Goal: Task Accomplishment & Management: Use online tool/utility

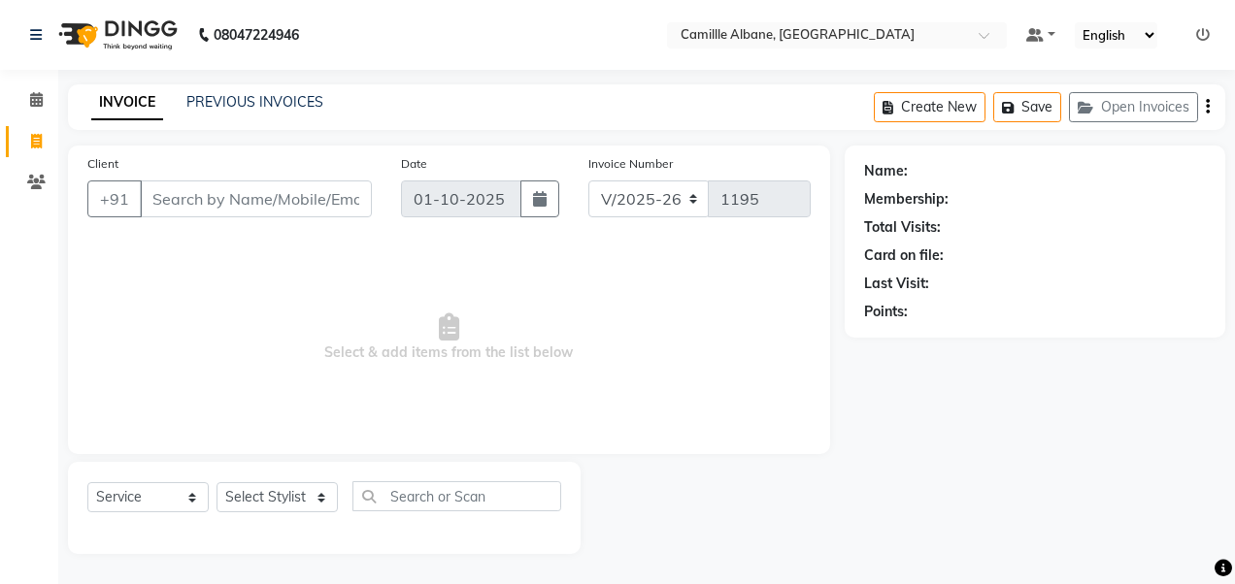
select select "7025"
select select "service"
click at [274, 200] on input "Client" at bounding box center [256, 199] width 232 height 37
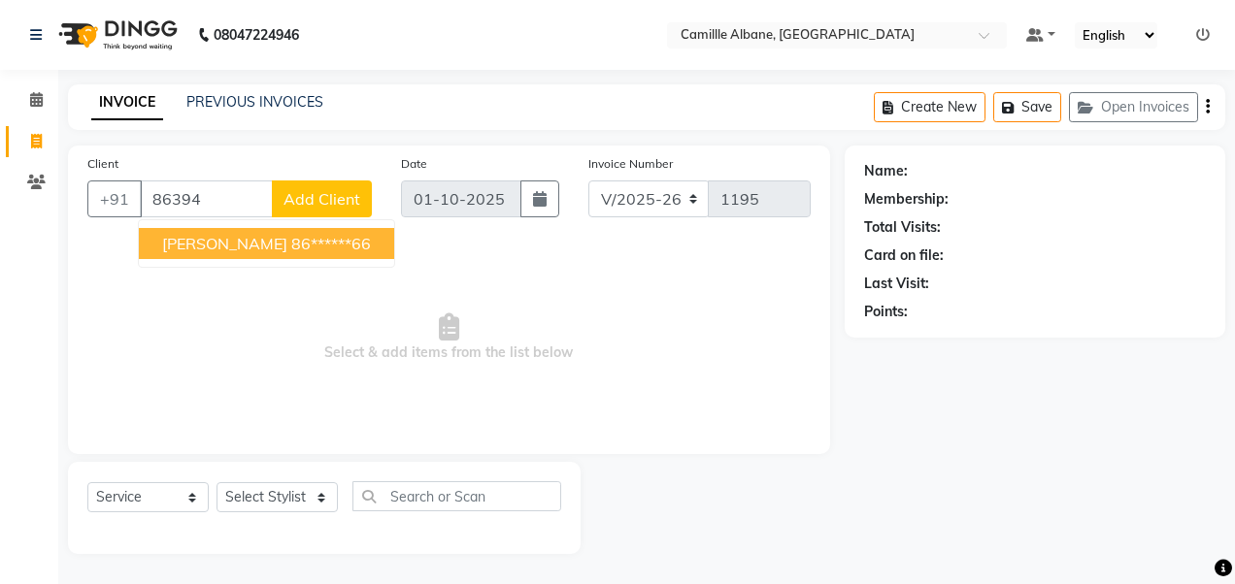
click at [320, 236] on ngb-highlight "86******66" at bounding box center [331, 243] width 80 height 19
type input "86******66"
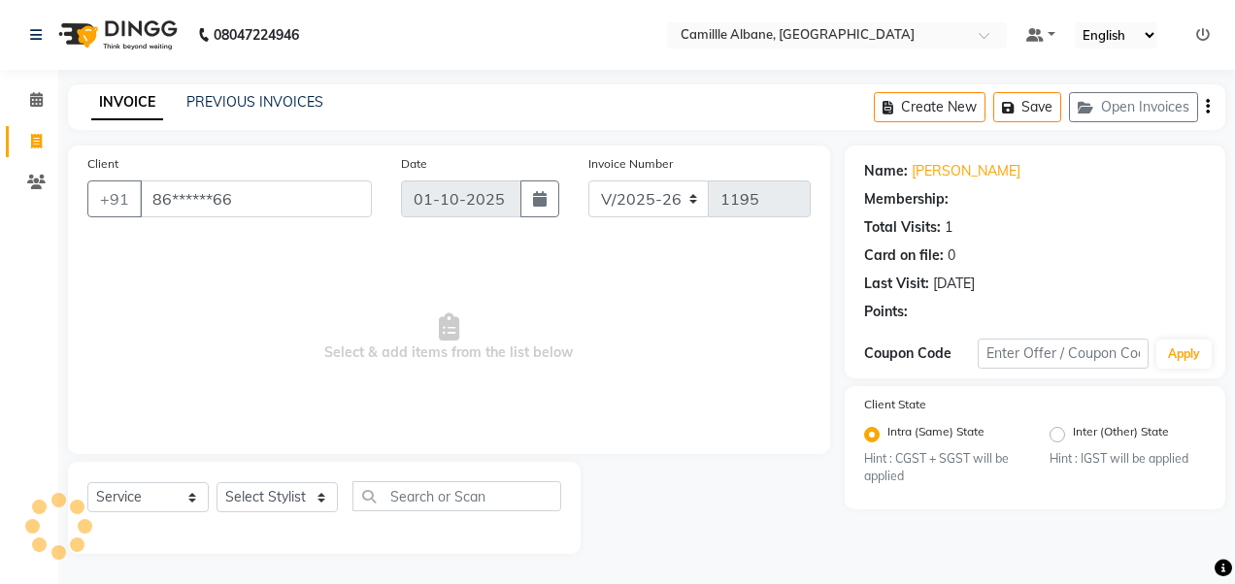
select select "1: Object"
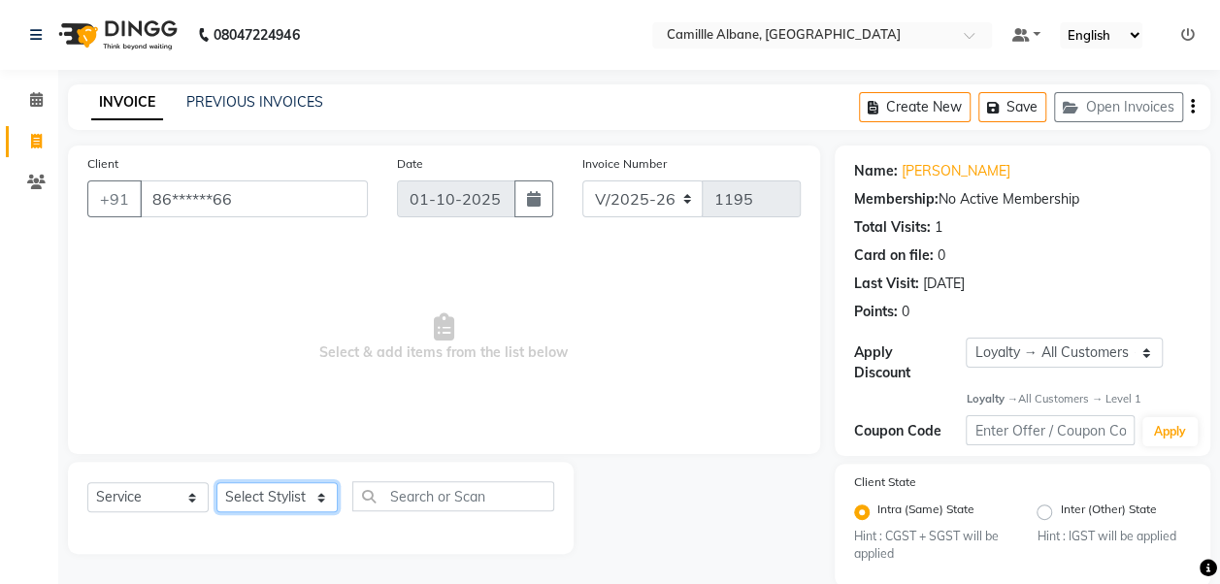
click at [323, 501] on select "Select Stylist Admin Danish Dr, [PERSON_NAME] K T [PERSON_NAME] [PERSON_NAME]" at bounding box center [277, 498] width 121 height 30
select select "57811"
click at [217, 483] on select "Select Stylist Admin Danish Dr, [PERSON_NAME] K T [PERSON_NAME] [PERSON_NAME]" at bounding box center [277, 498] width 121 height 30
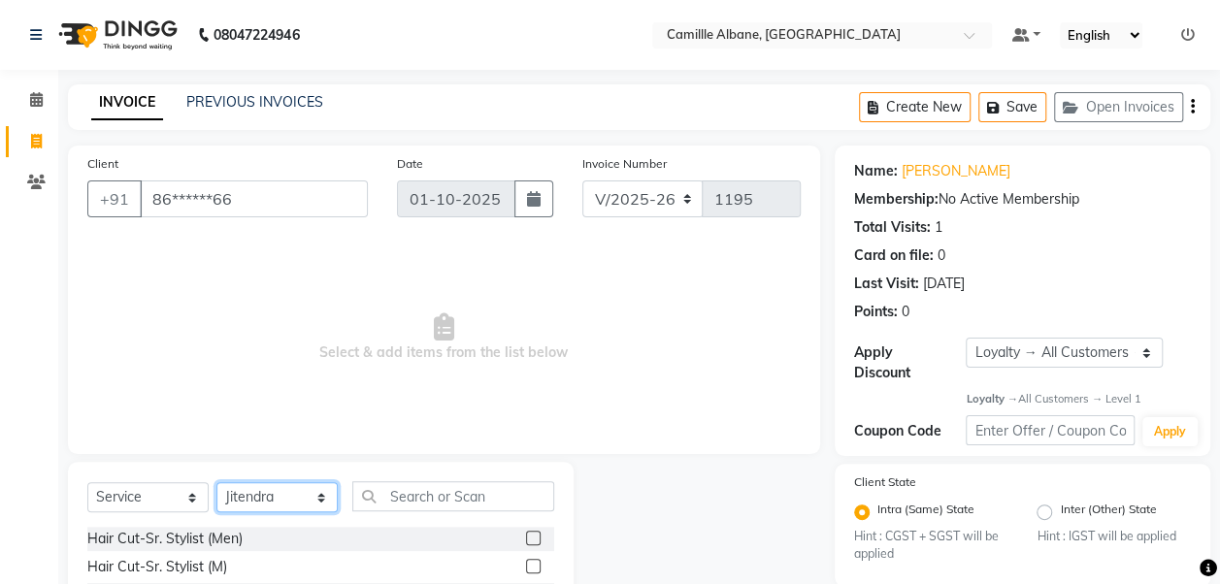
scroll to position [161, 0]
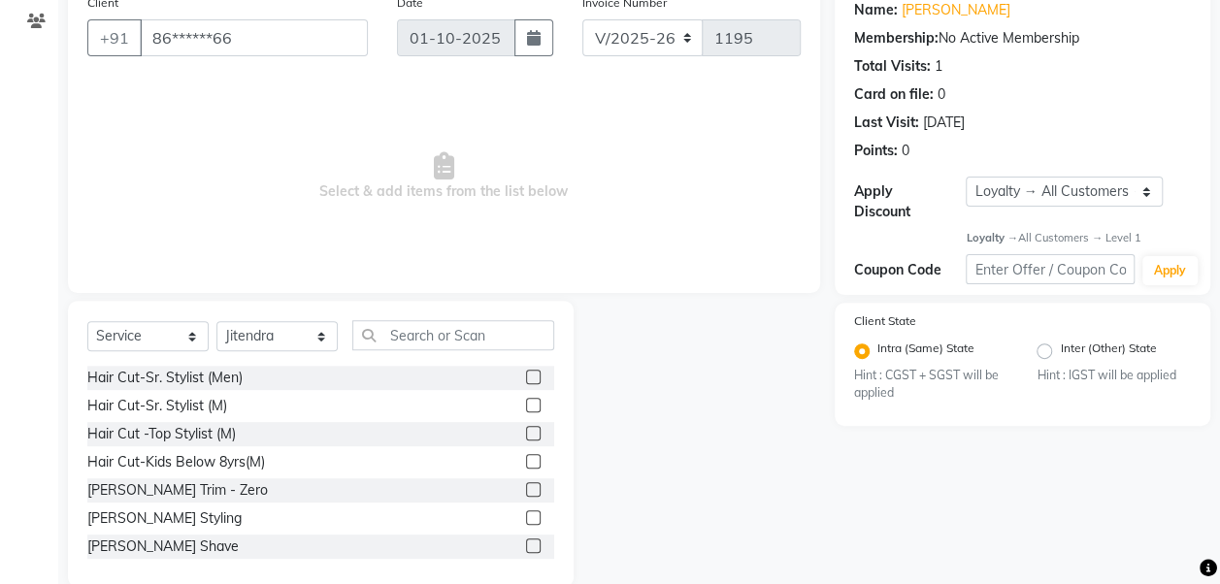
click at [526, 399] on label at bounding box center [533, 405] width 15 height 15
click at [526, 400] on input "checkbox" at bounding box center [532, 406] width 13 height 13
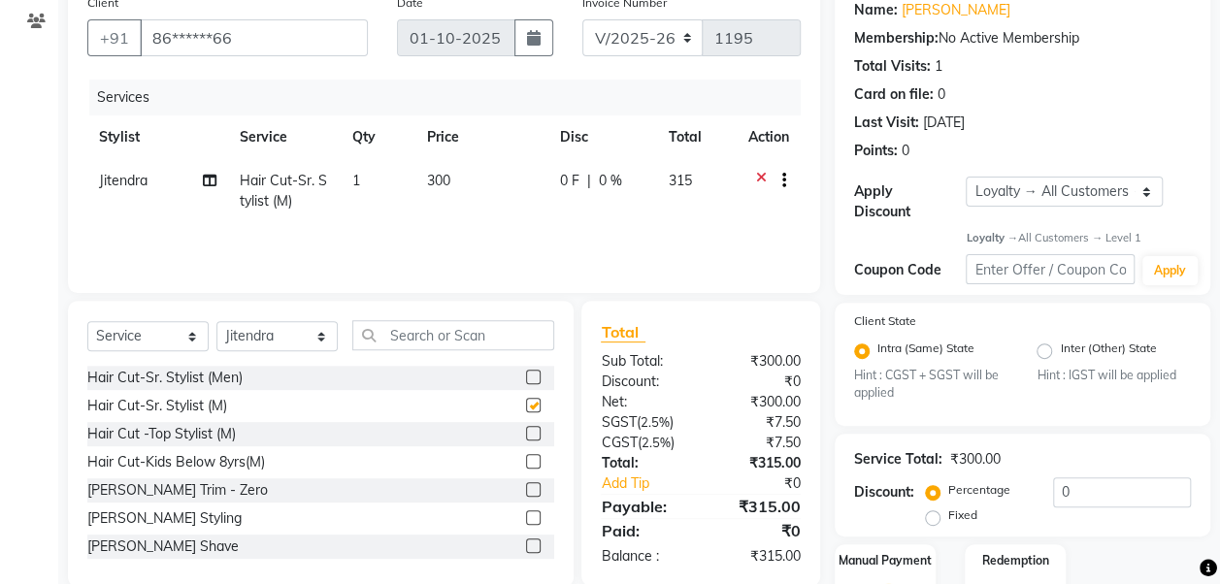
checkbox input "false"
click at [526, 515] on label at bounding box center [533, 518] width 15 height 15
click at [526, 515] on input "checkbox" at bounding box center [532, 519] width 13 height 13
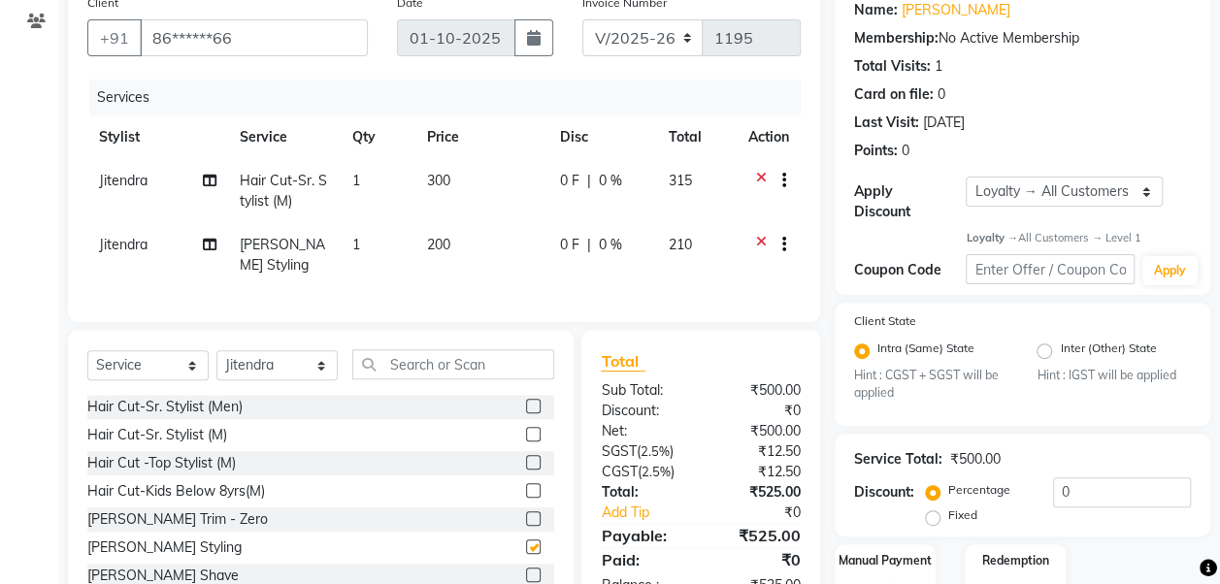
checkbox input "false"
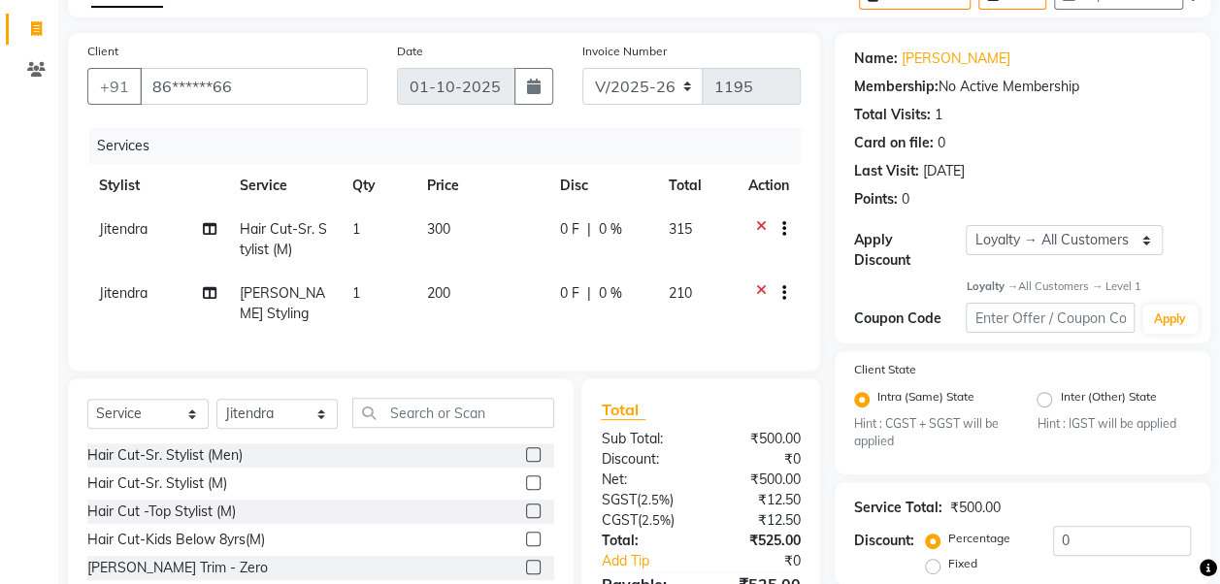
scroll to position [274, 0]
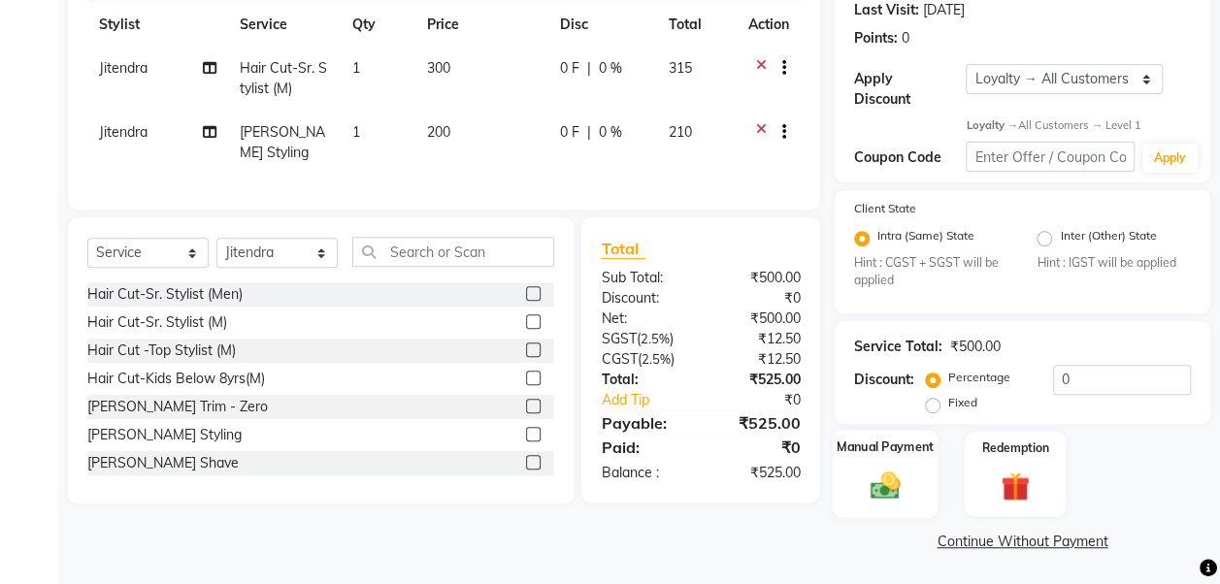
click at [878, 471] on img at bounding box center [885, 486] width 49 height 35
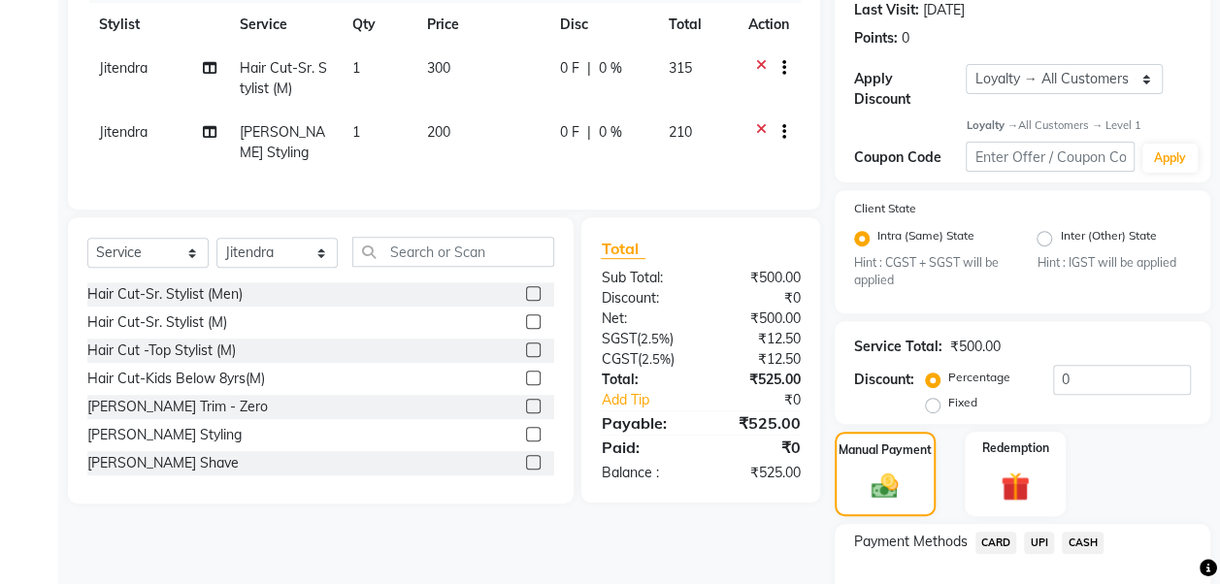
click at [1037, 534] on span "UPI" at bounding box center [1039, 543] width 30 height 22
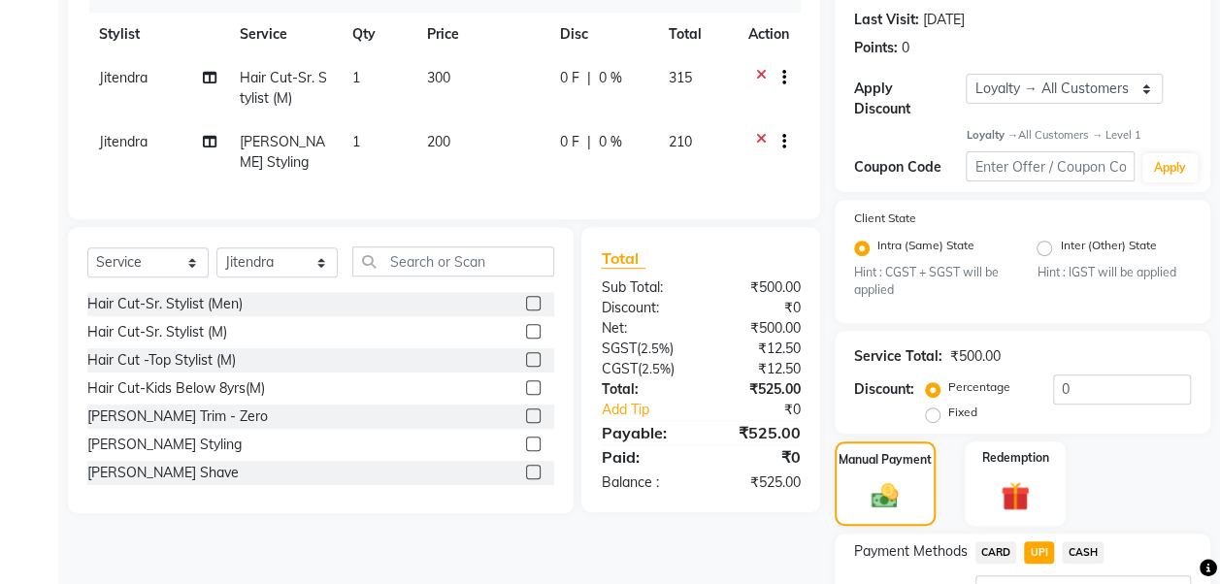
scroll to position [426, 0]
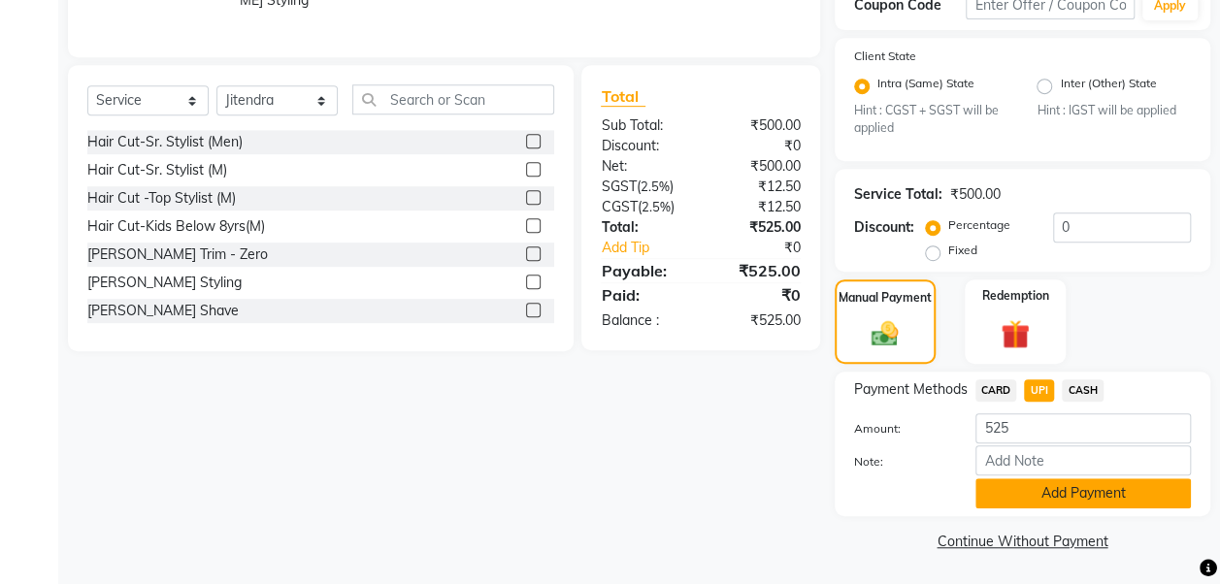
click at [1089, 494] on button "Add Payment" at bounding box center [1084, 494] width 216 height 30
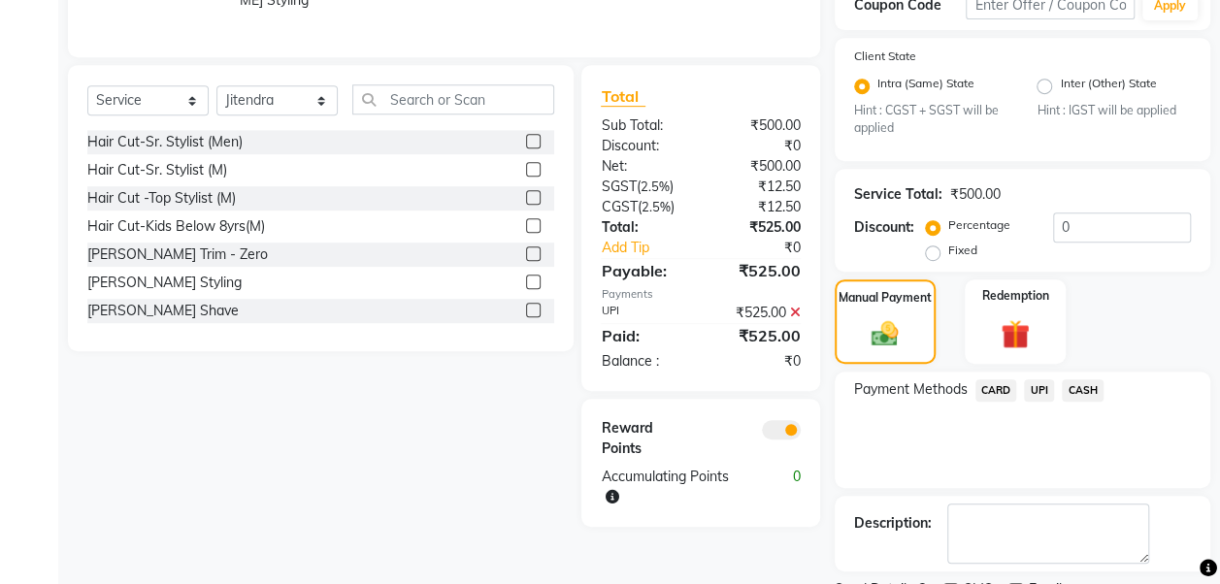
scroll to position [507, 0]
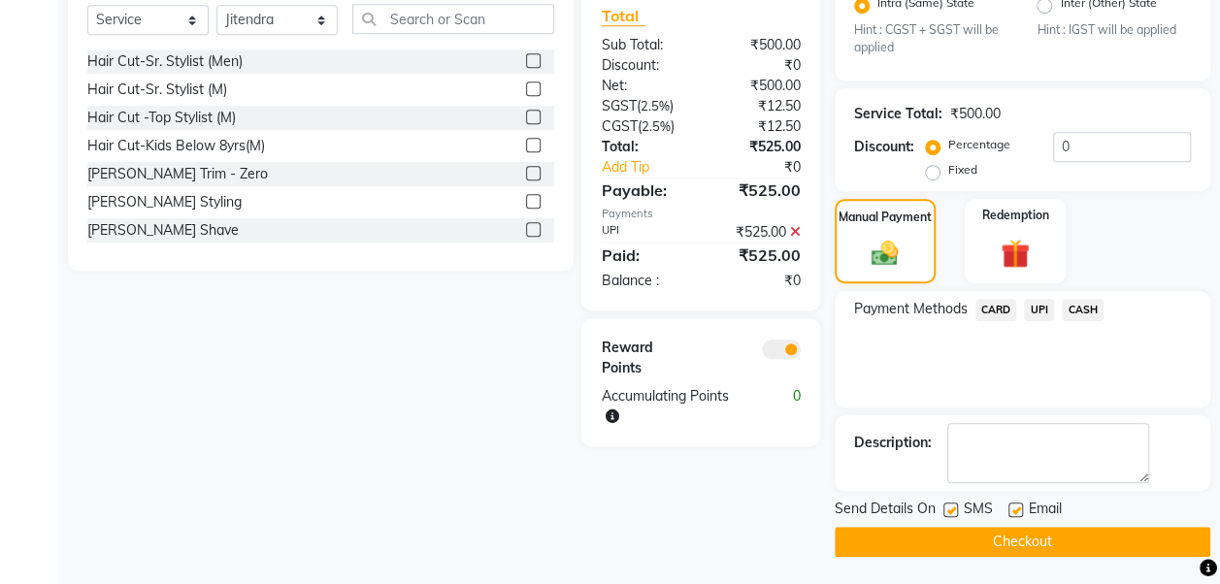
click at [1030, 532] on button "Checkout" at bounding box center [1023, 542] width 376 height 30
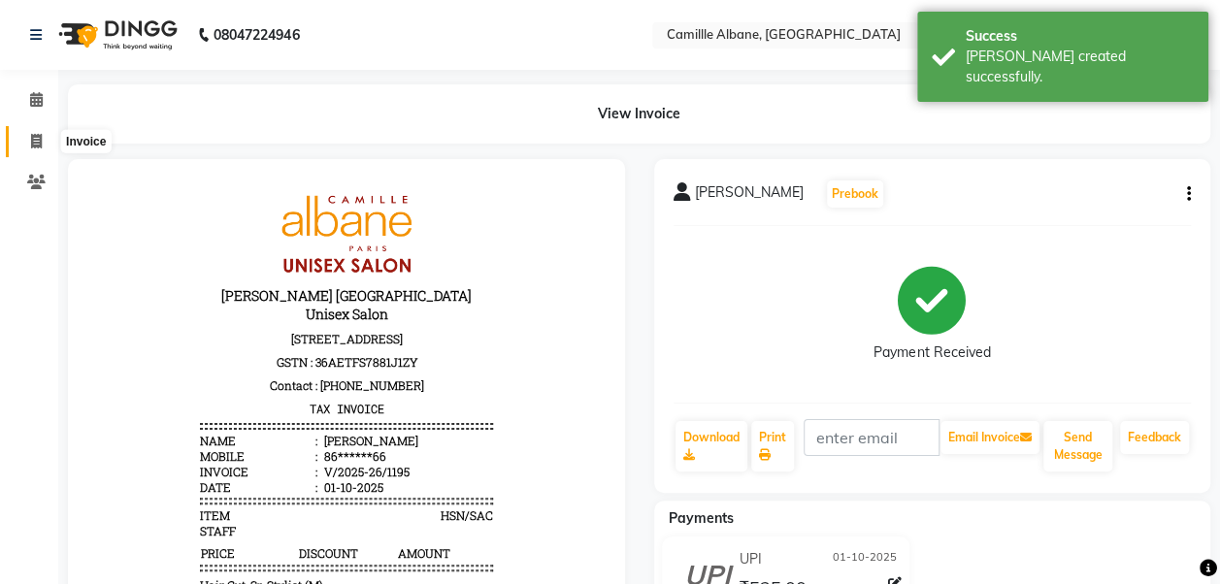
click at [36, 143] on icon at bounding box center [36, 141] width 11 height 15
select select "service"
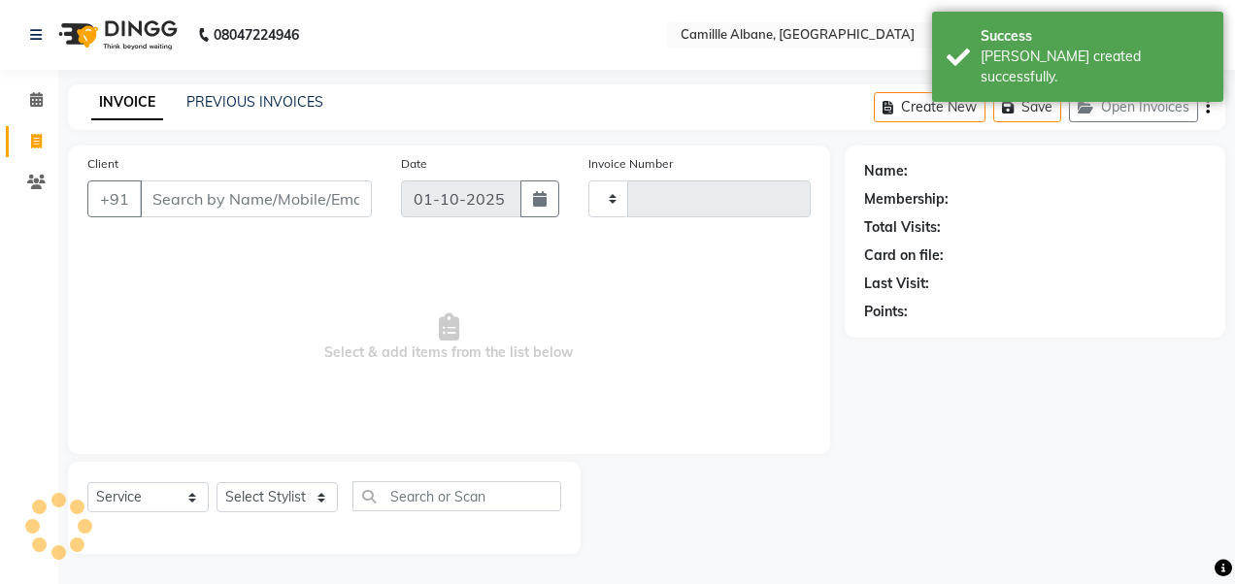
type input "1196"
select select "7025"
